Goal: Obtain resource: Obtain resource

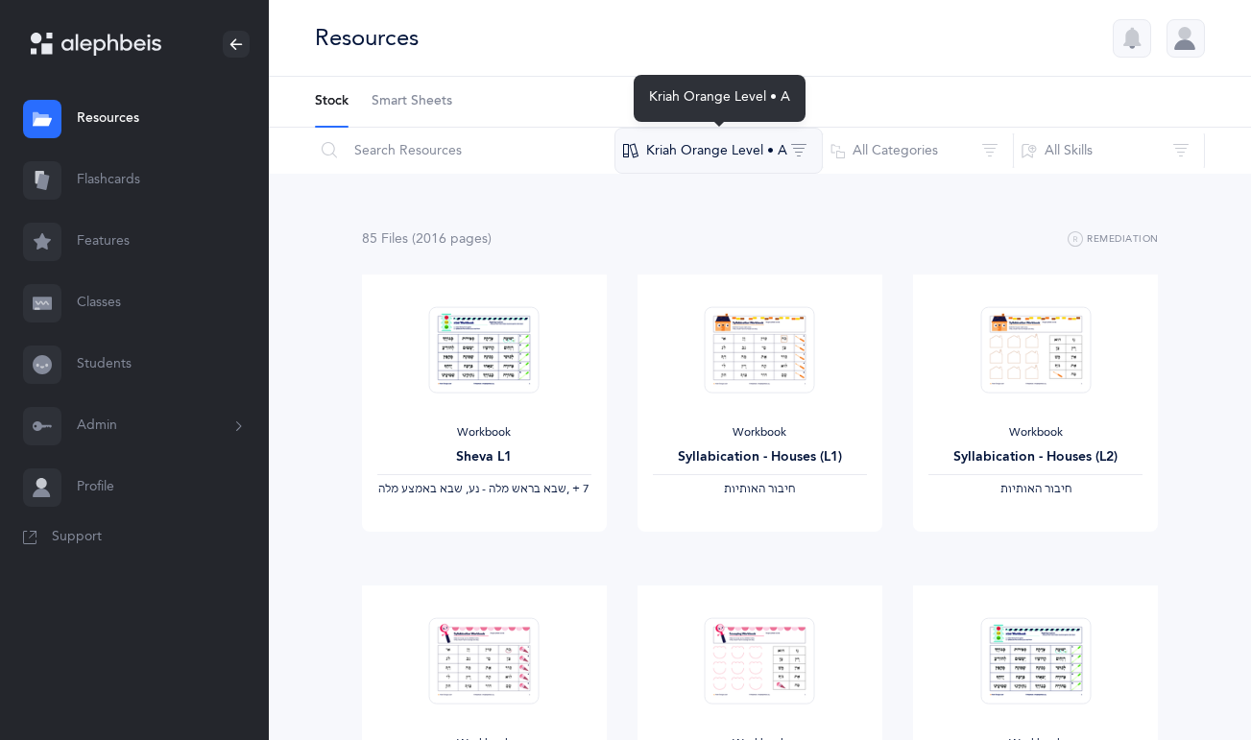
click at [763, 148] on button "Kriah Orange Level • A" at bounding box center [718, 151] width 208 height 46
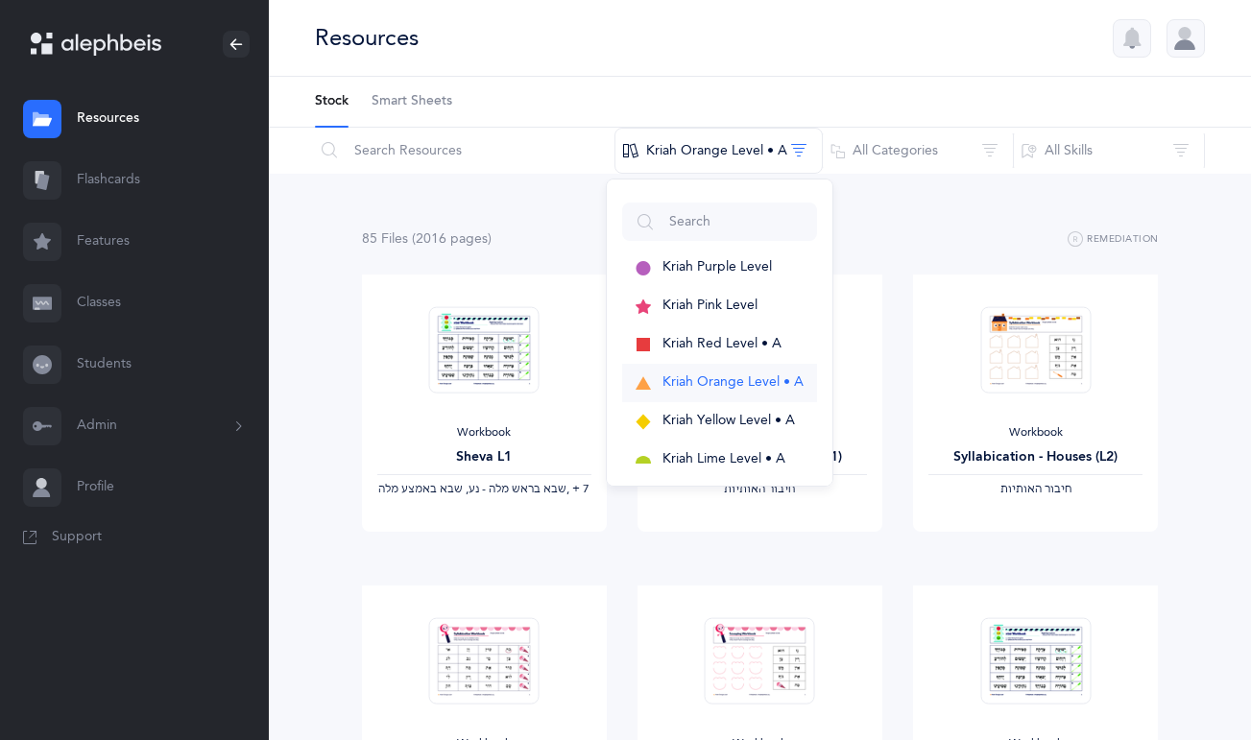
click at [709, 385] on span "Kriah Orange Level • A" at bounding box center [732, 381] width 141 height 15
click at [886, 237] on div "85 File s (2016 page s ) Remediation" at bounding box center [760, 240] width 797 height 24
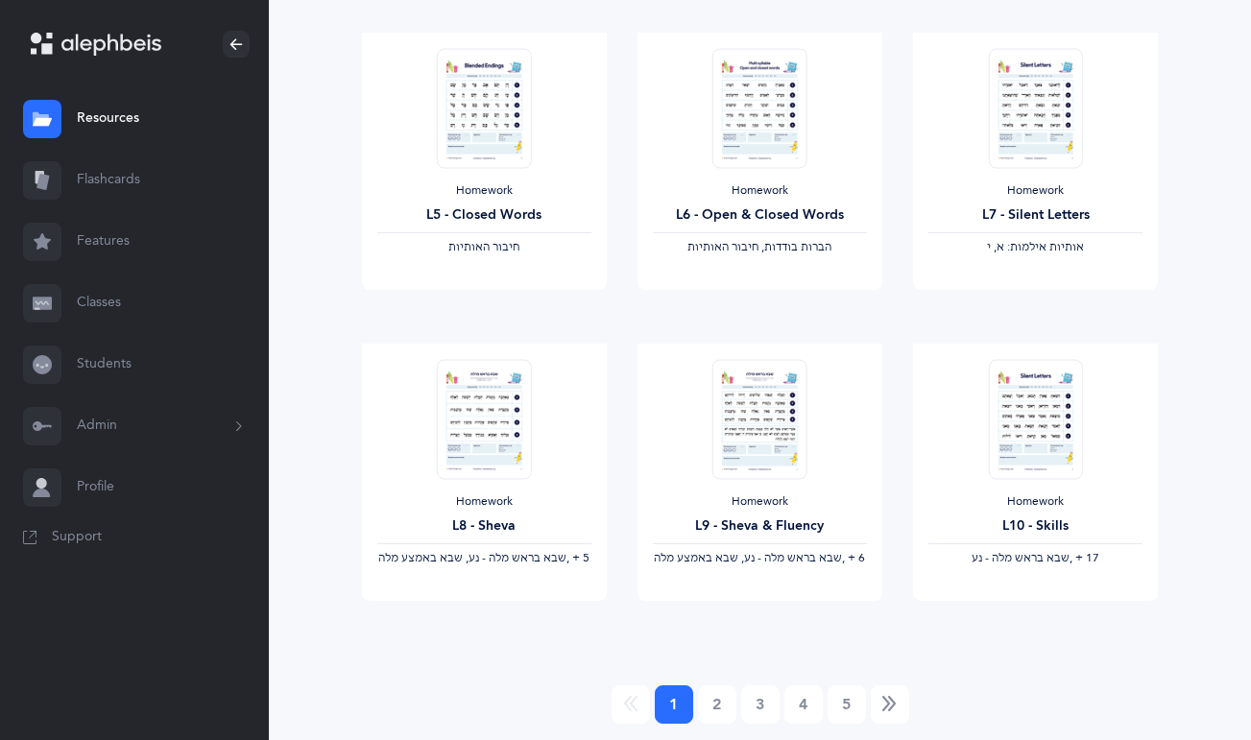
scroll to position [1547, 0]
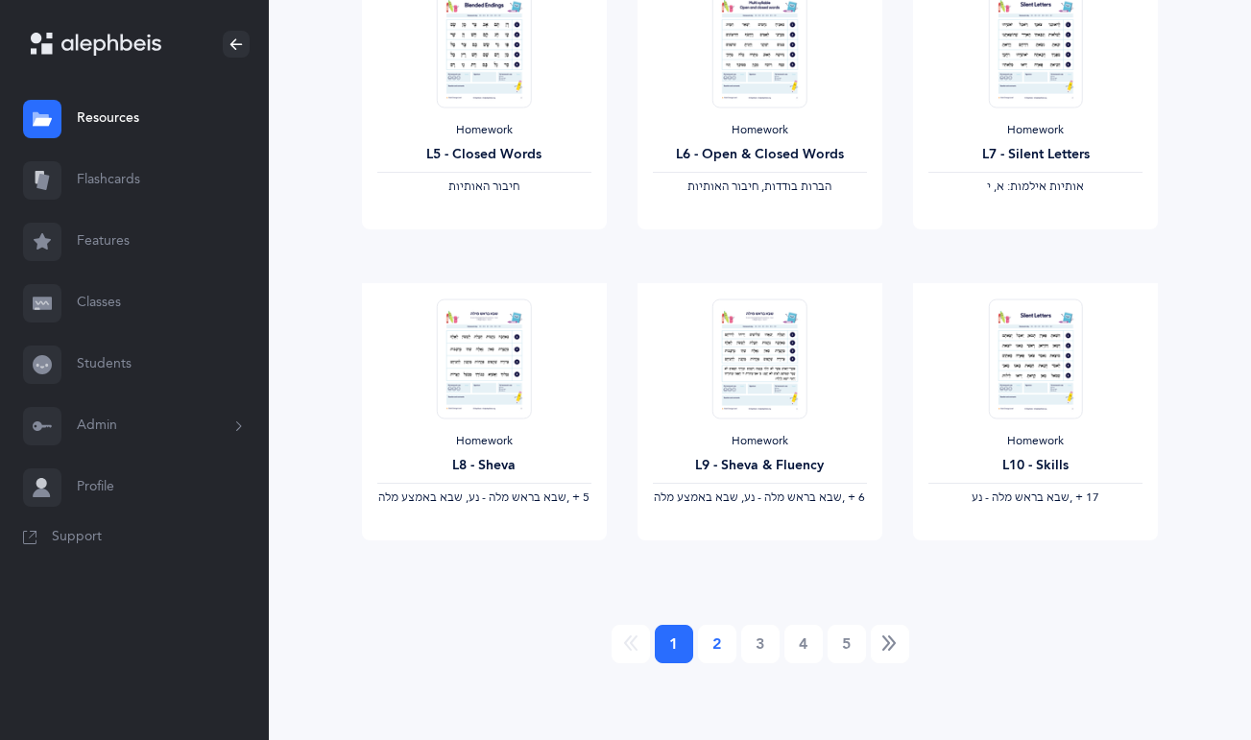
click at [719, 639] on link "2" at bounding box center [717, 644] width 38 height 38
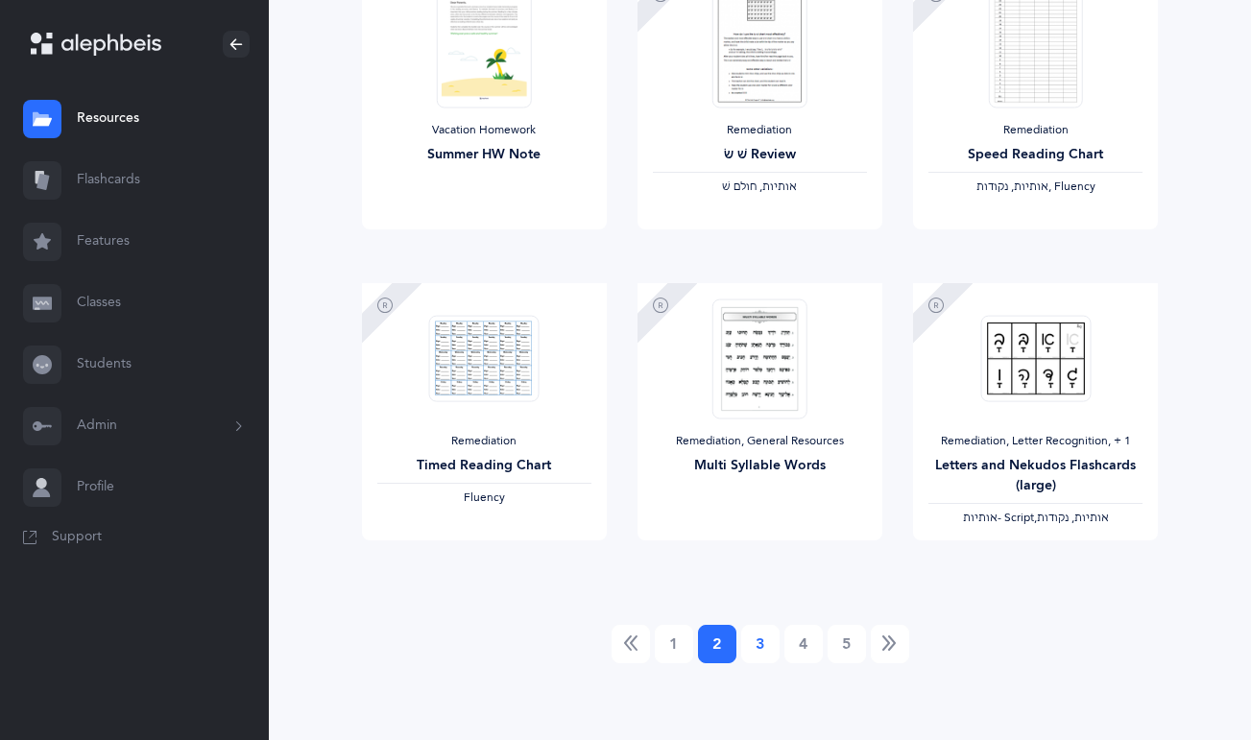
click at [758, 649] on link "3" at bounding box center [760, 644] width 38 height 38
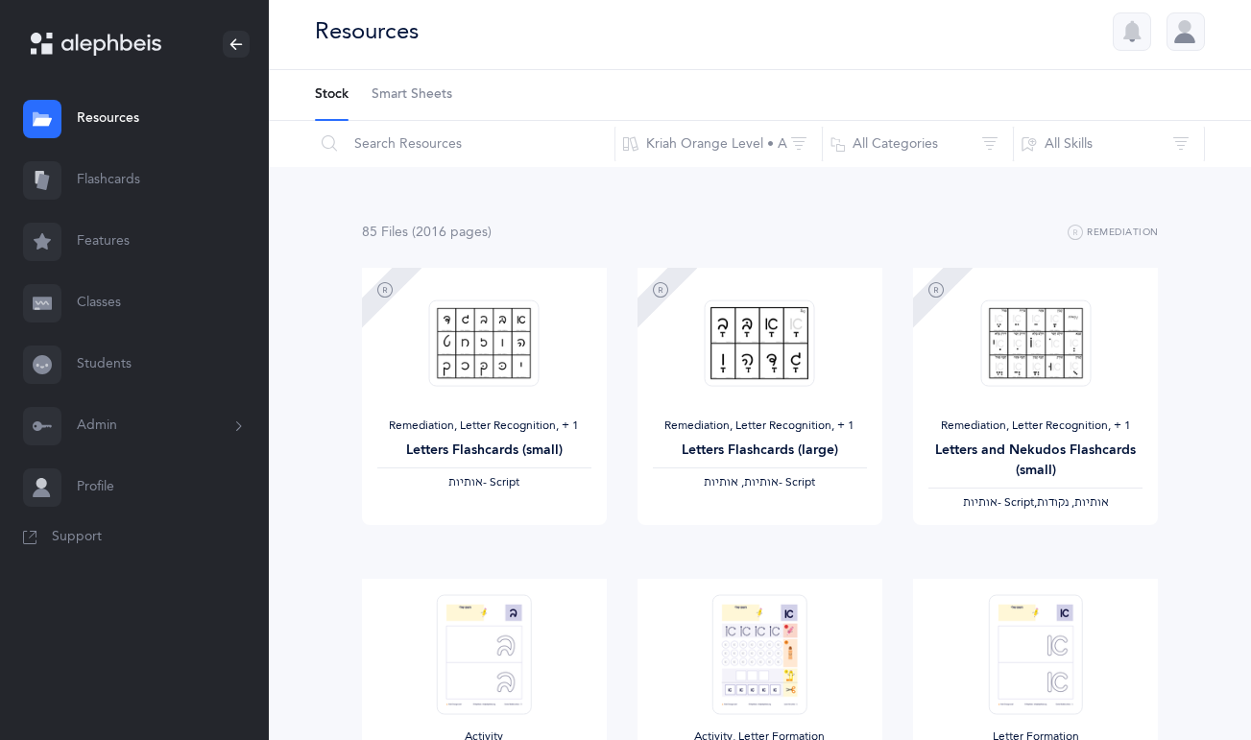
scroll to position [0, 0]
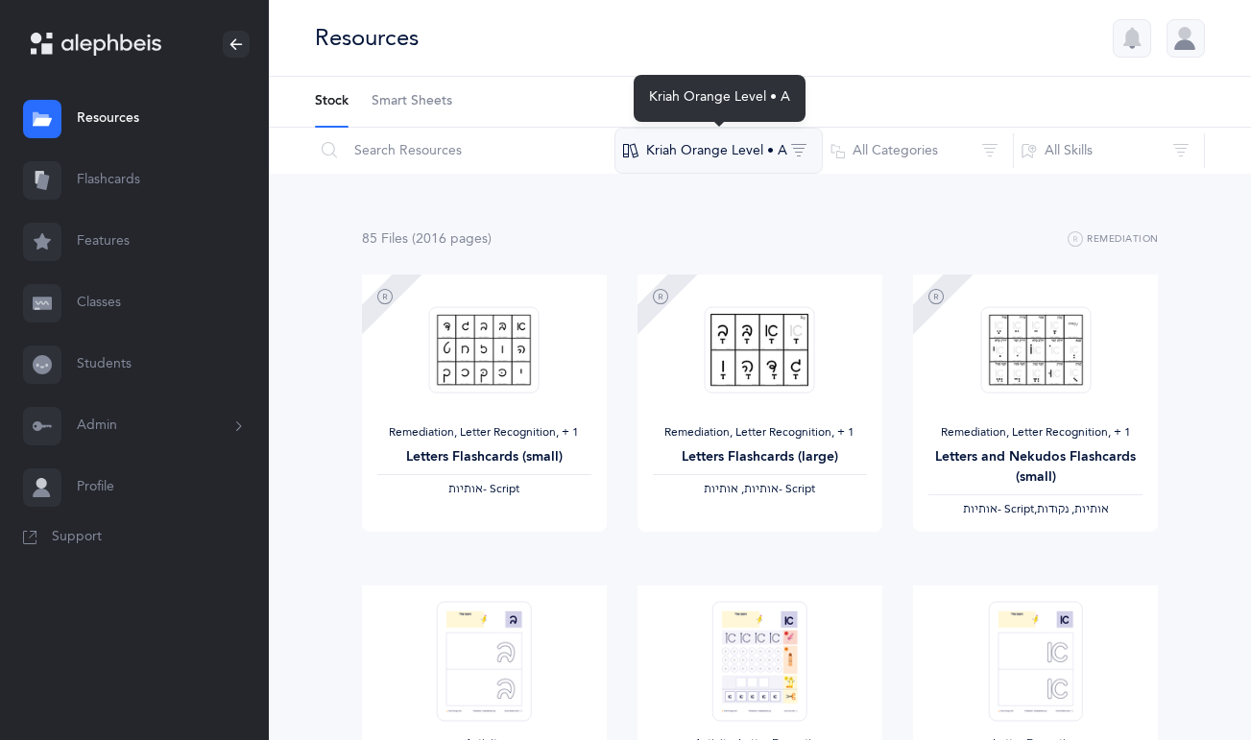
click at [793, 149] on button "Kriah Orange Level • A" at bounding box center [718, 151] width 208 height 46
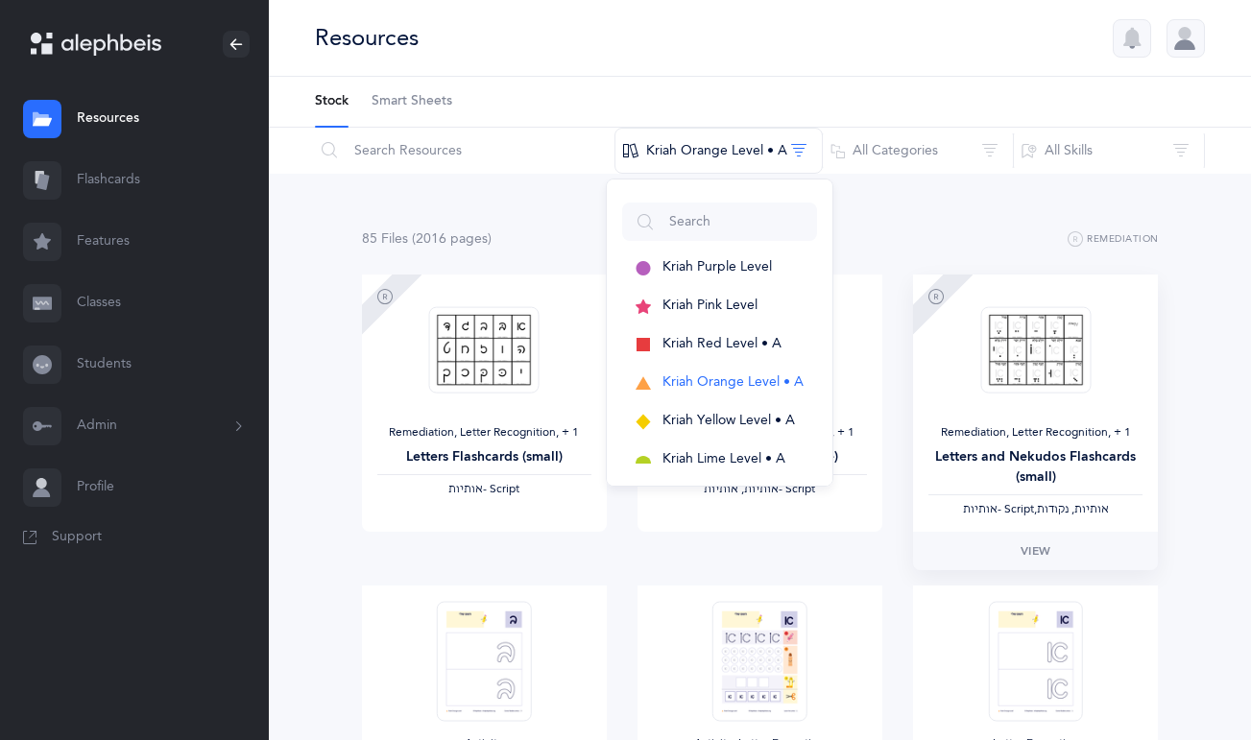
click at [923, 565] on div "View" at bounding box center [1035, 551] width 245 height 38
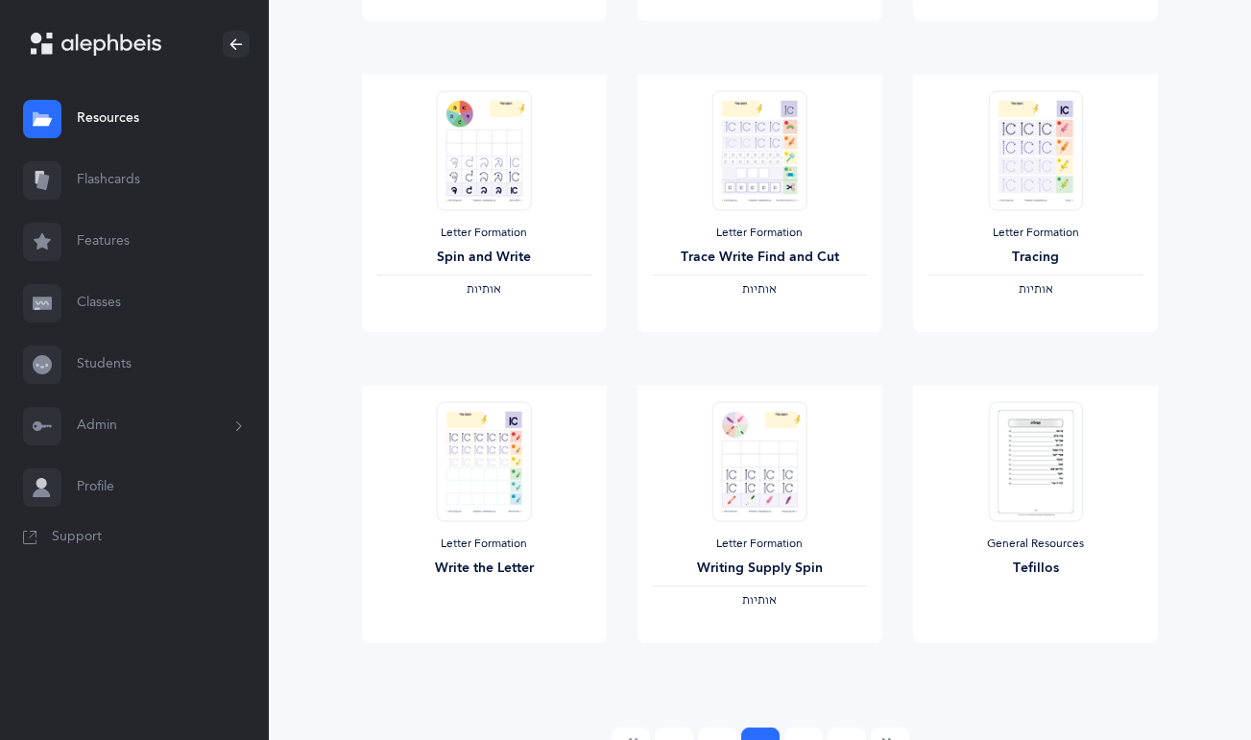
scroll to position [1547, 0]
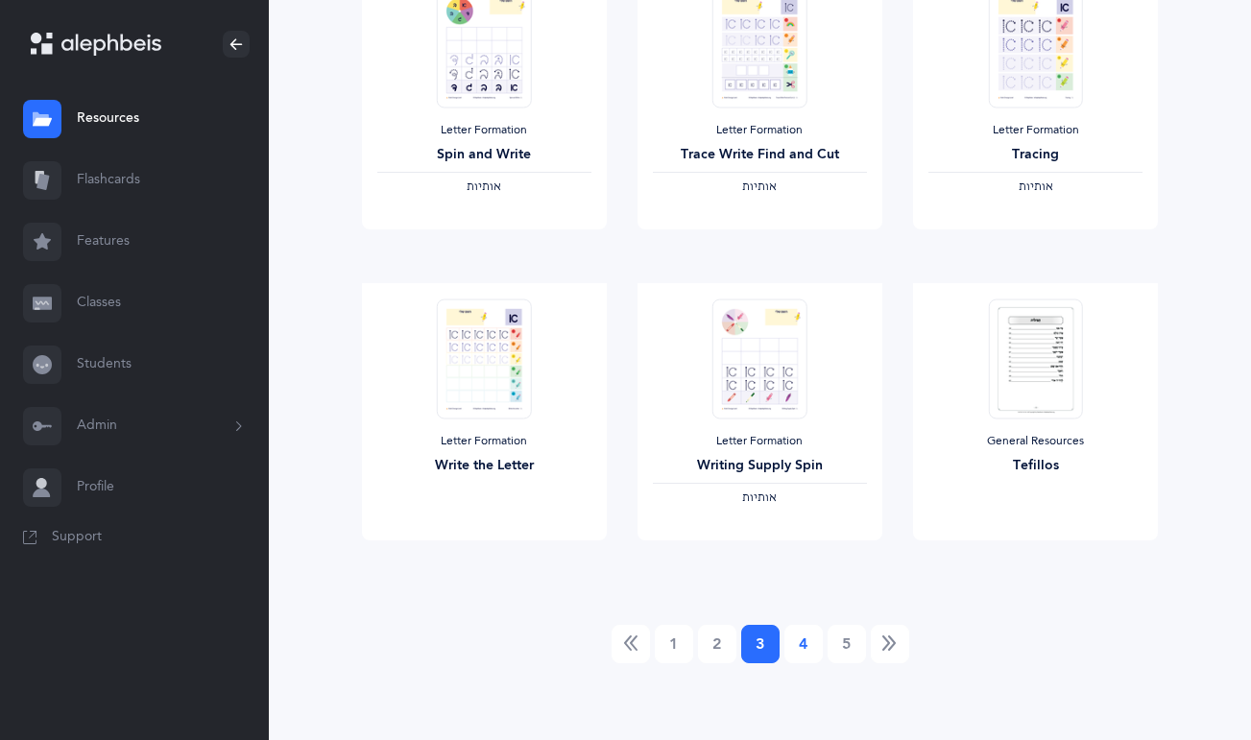
click at [806, 639] on link "4" at bounding box center [803, 644] width 38 height 38
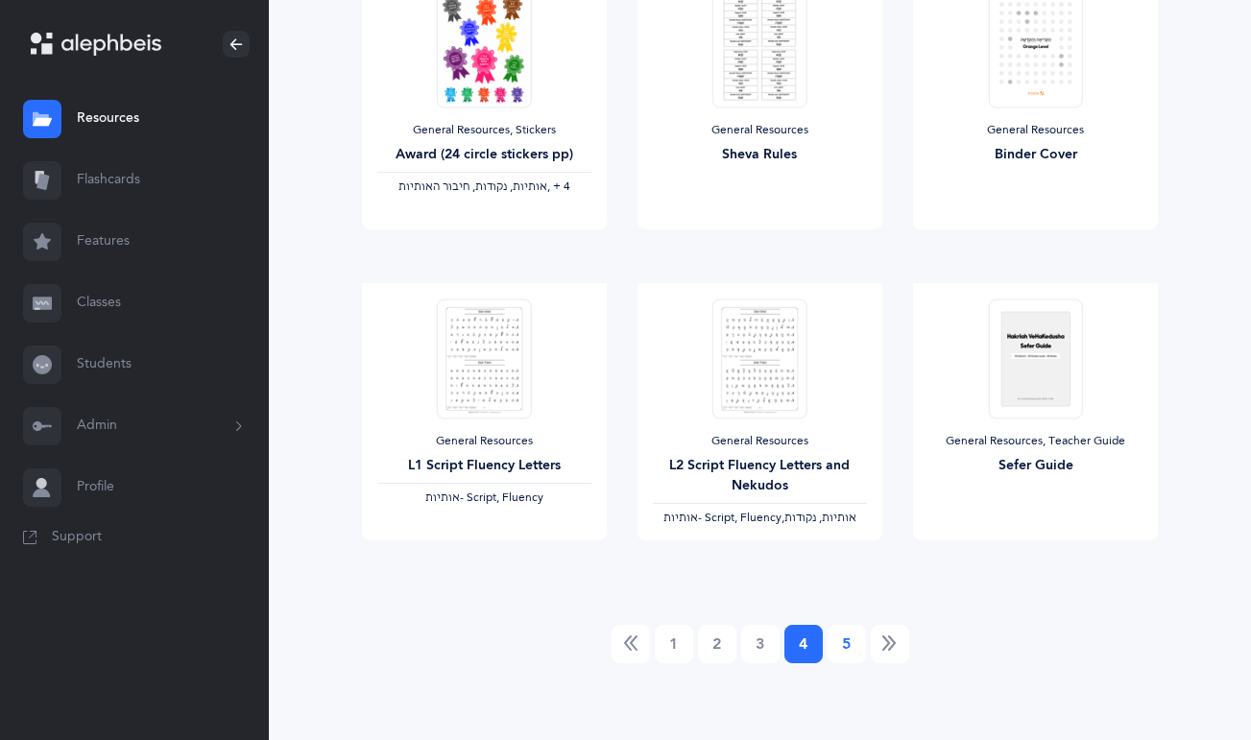
click at [850, 647] on link "5" at bounding box center [847, 644] width 38 height 38
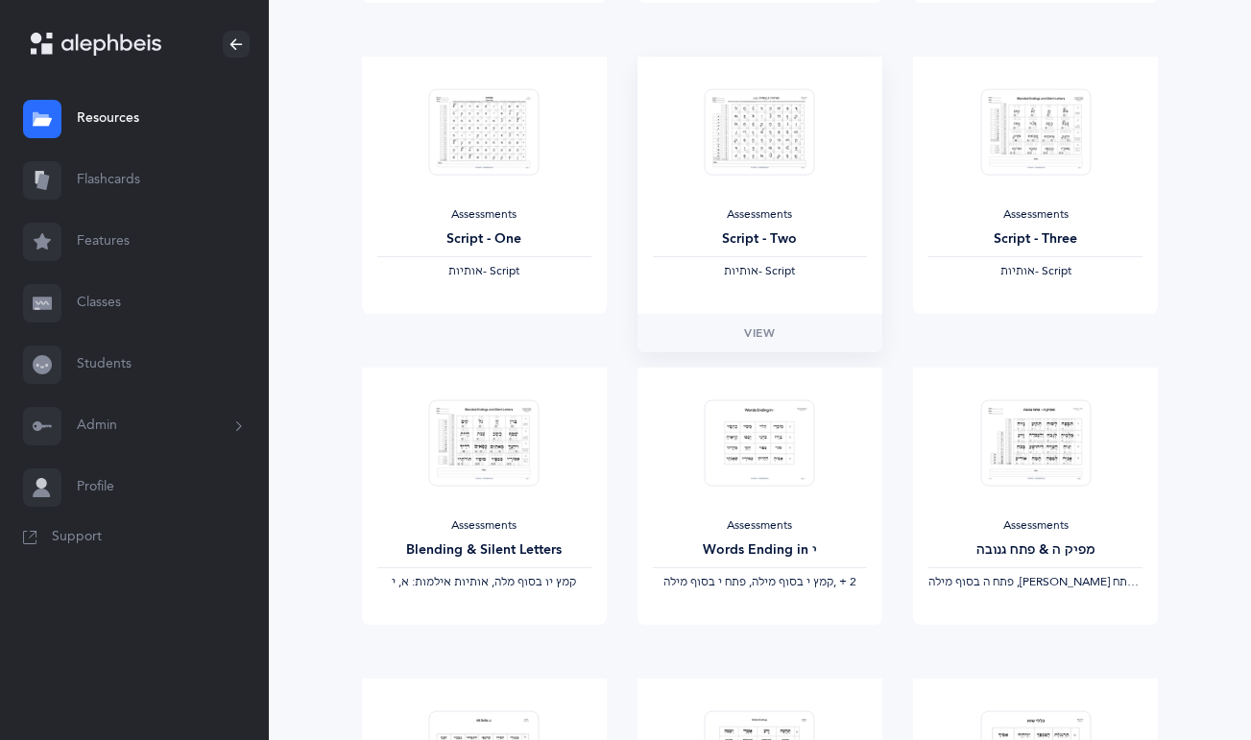
scroll to position [1236, 0]
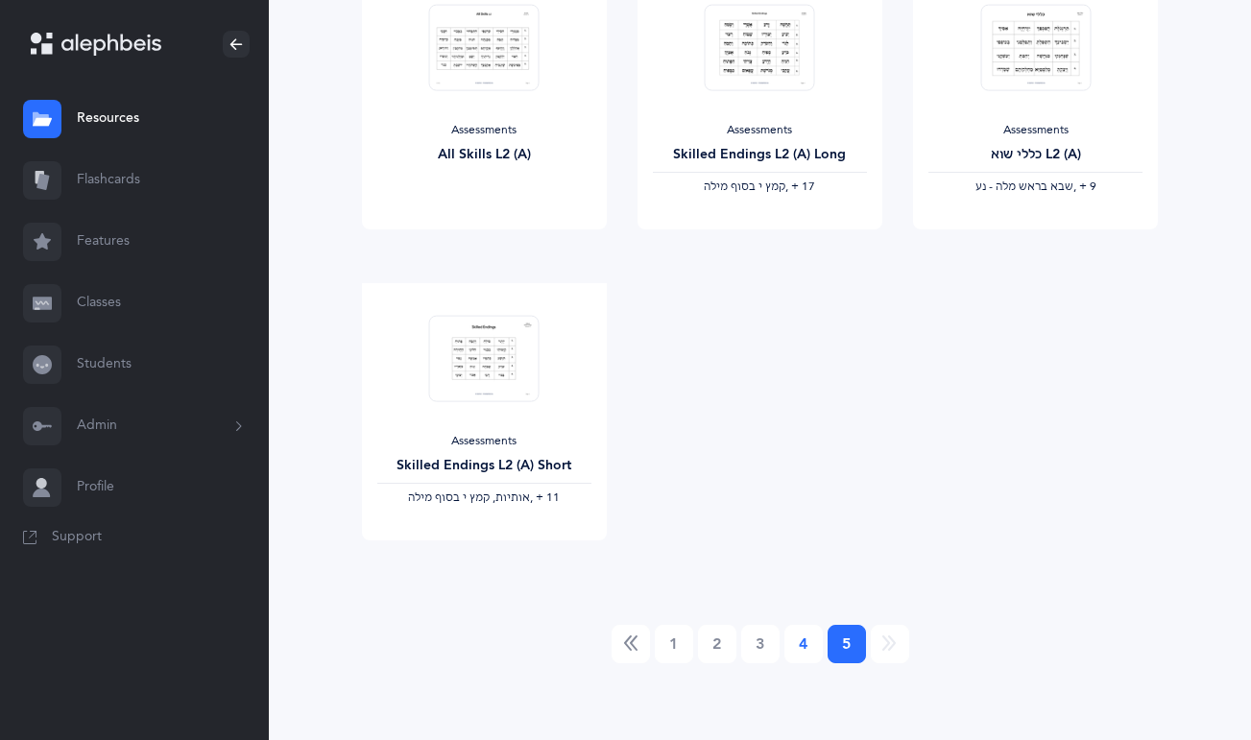
click at [800, 648] on link "4" at bounding box center [803, 644] width 38 height 38
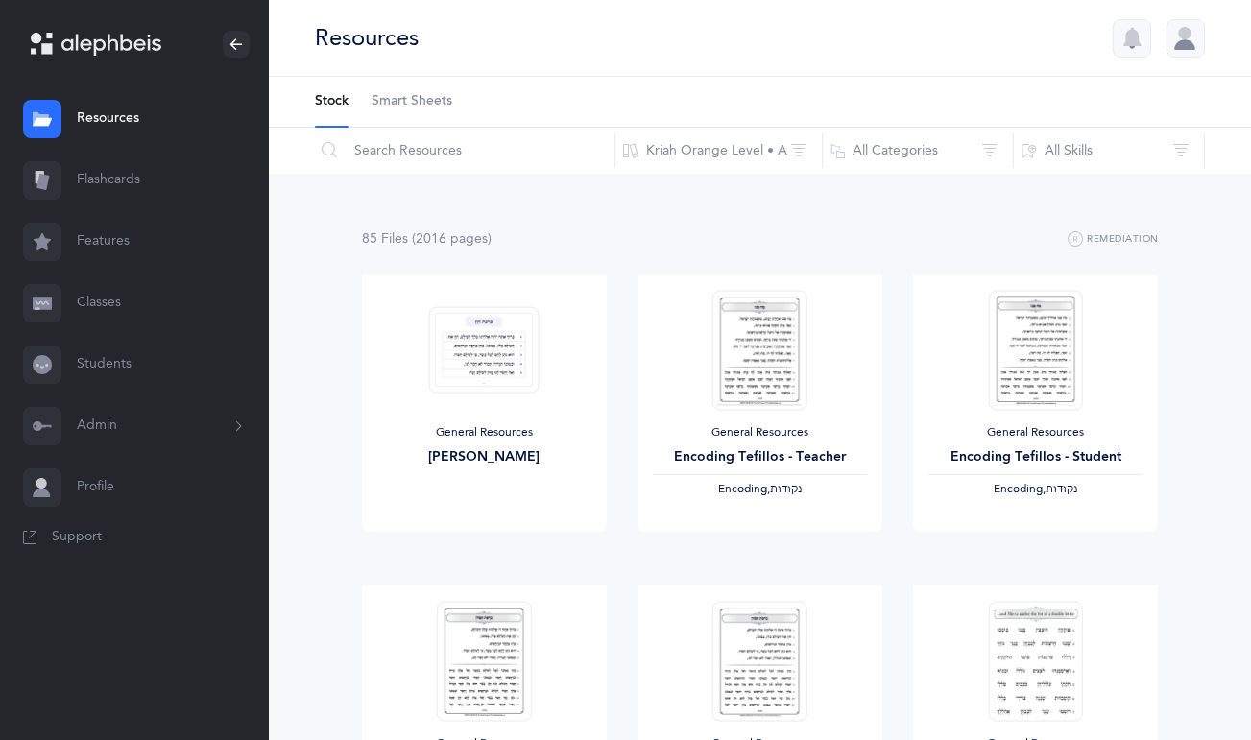
scroll to position [1547, 0]
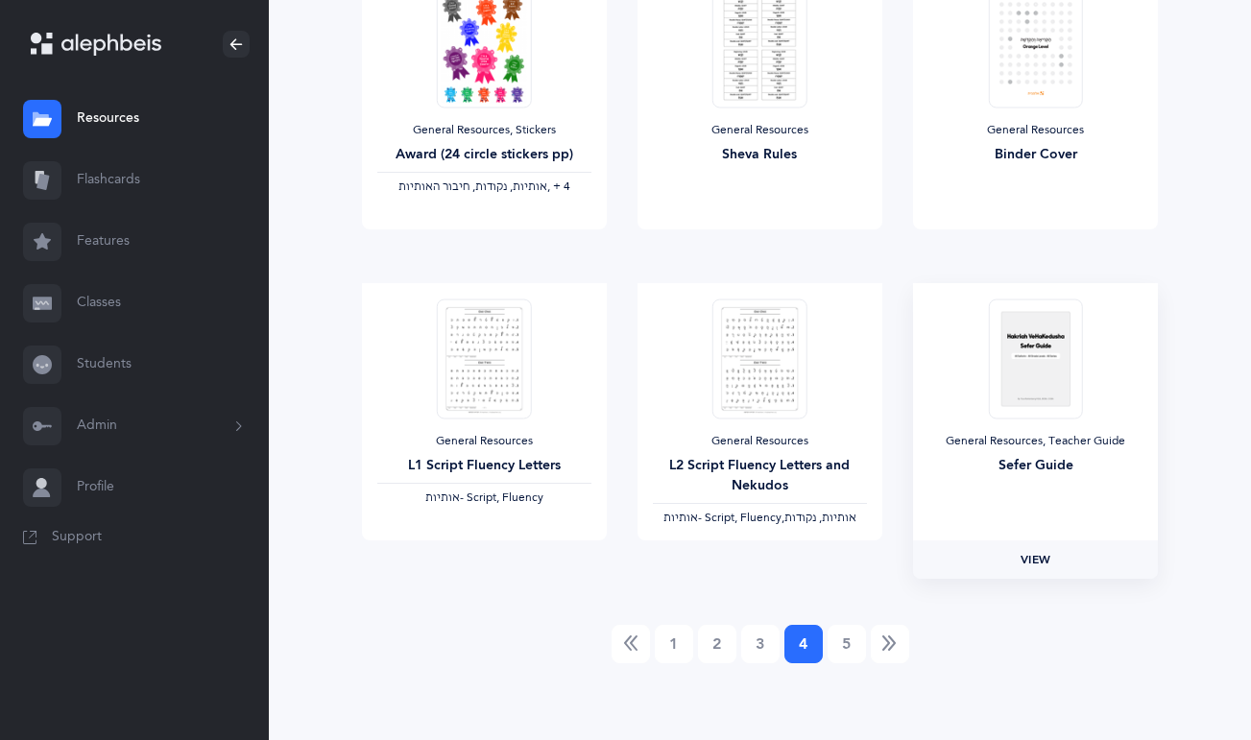
click at [1035, 559] on span "View" at bounding box center [1035, 559] width 31 height 17
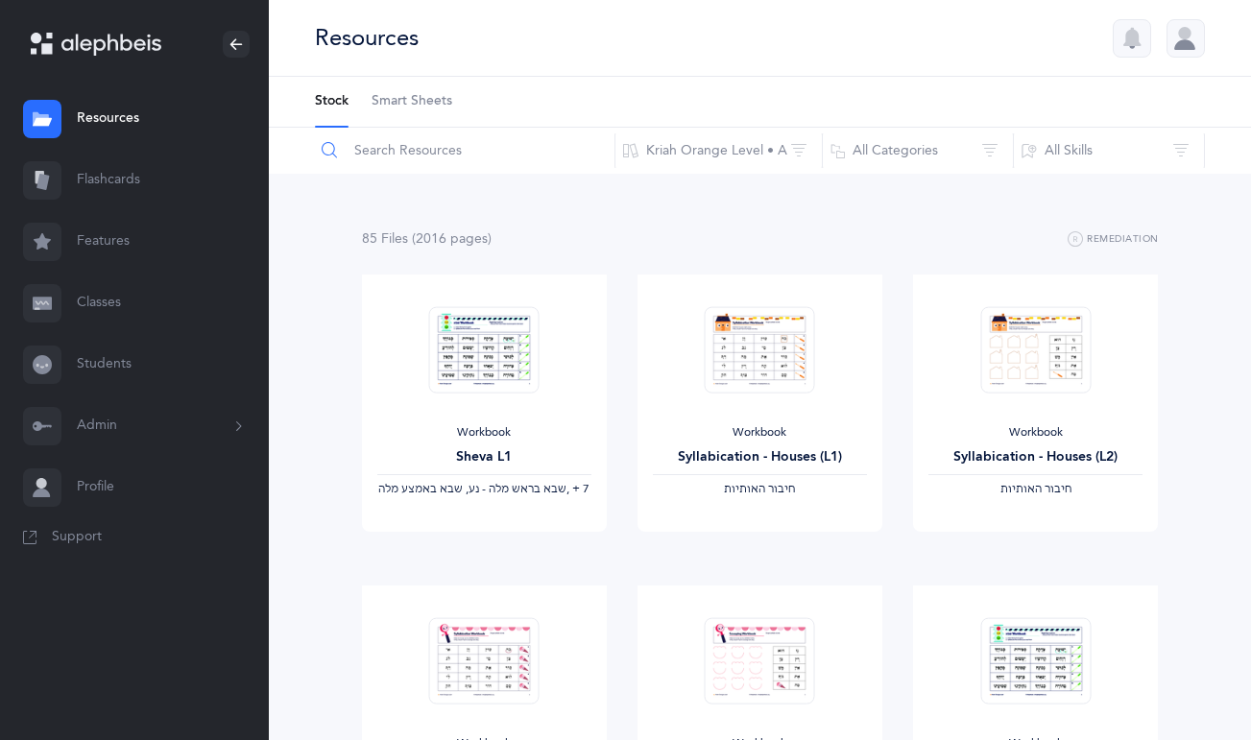
click at [362, 154] on input "text" at bounding box center [464, 151] width 301 height 46
paste input "Homework: L1 - Letters"
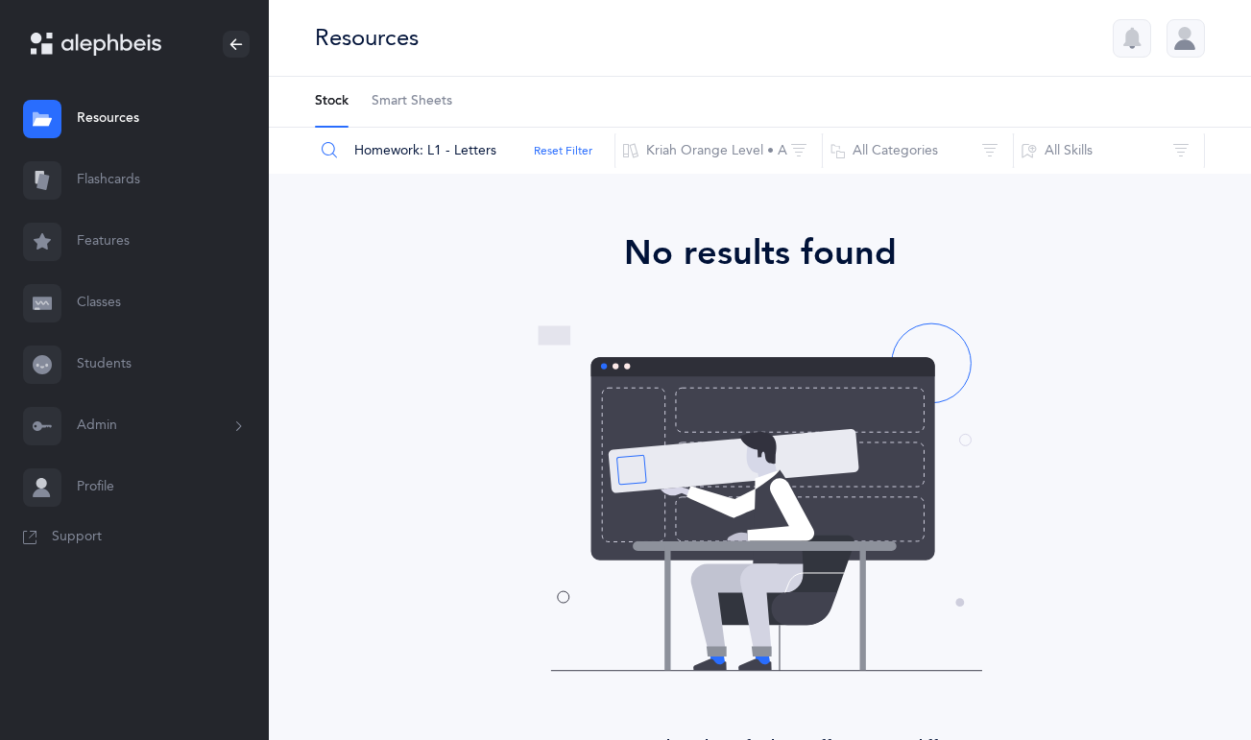
click at [424, 149] on input "Homework: L1 - Letters" at bounding box center [464, 151] width 301 height 46
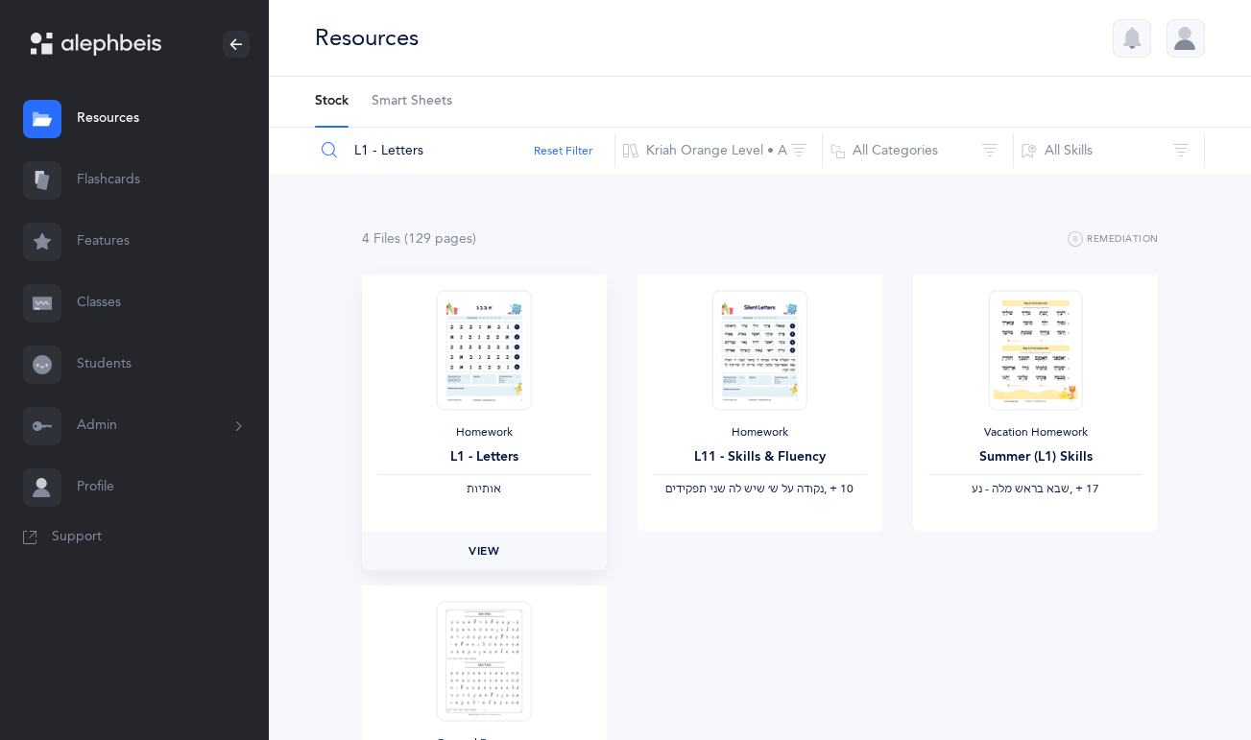
type input "L1 - Letters"
click at [489, 557] on span "View" at bounding box center [483, 550] width 31 height 17
